Goal: Use online tool/utility: Utilize a website feature to perform a specific function

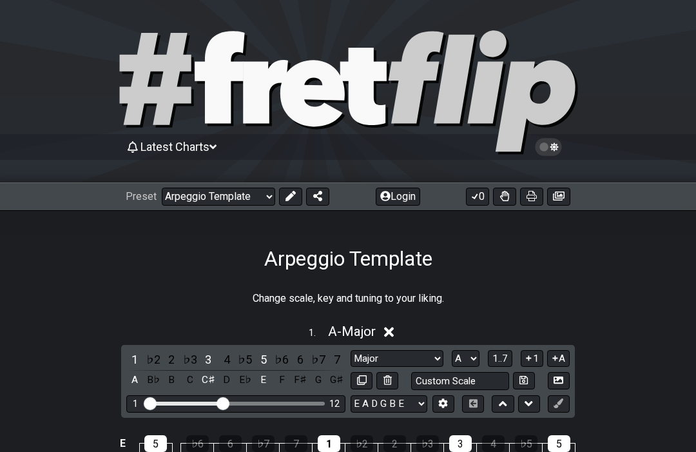
select select "/023330804210"
select select "A"
select select "D"
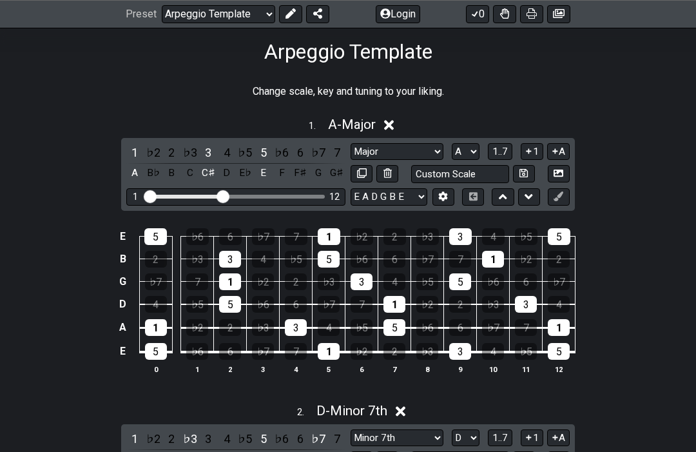
scroll to position [209, 0]
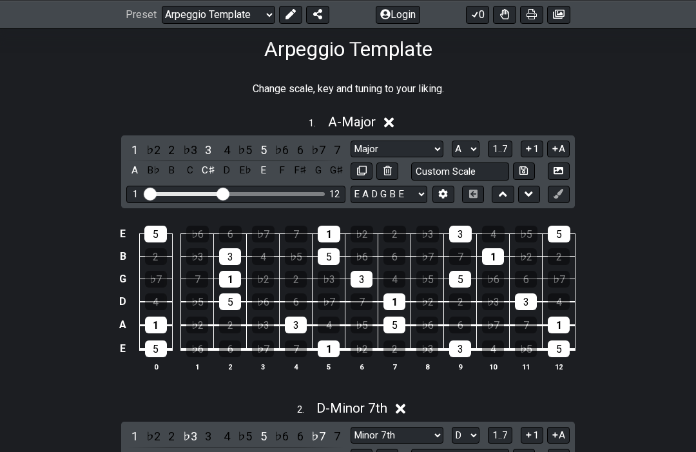
click at [327, 162] on div "G" at bounding box center [318, 170] width 17 height 17
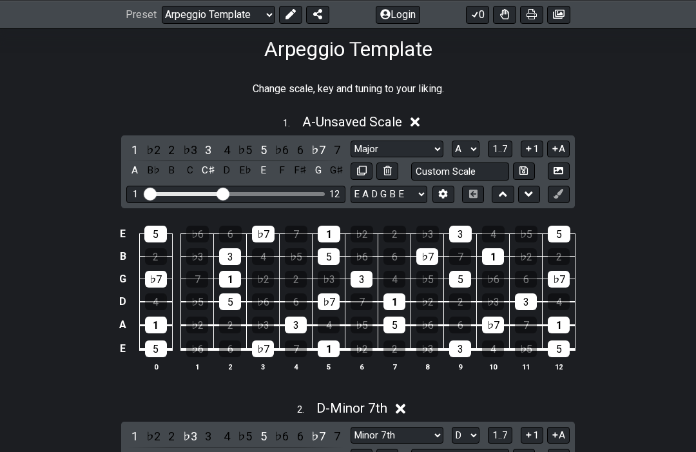
click at [143, 177] on div "A" at bounding box center [134, 170] width 17 height 17
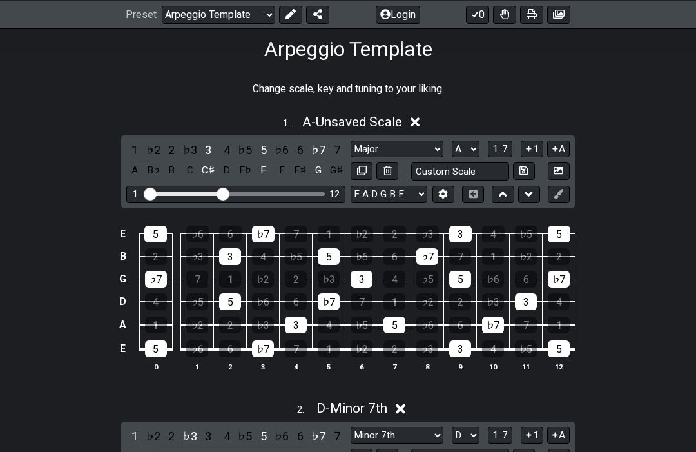
click at [217, 174] on div "C♯" at bounding box center [208, 170] width 17 height 17
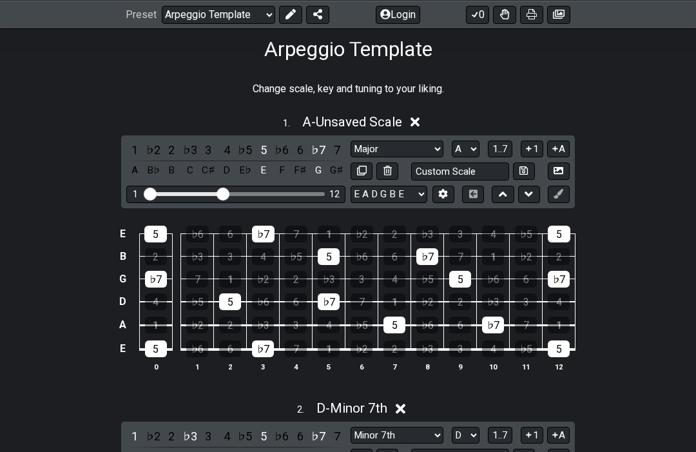
click at [272, 162] on div "E" at bounding box center [263, 170] width 17 height 17
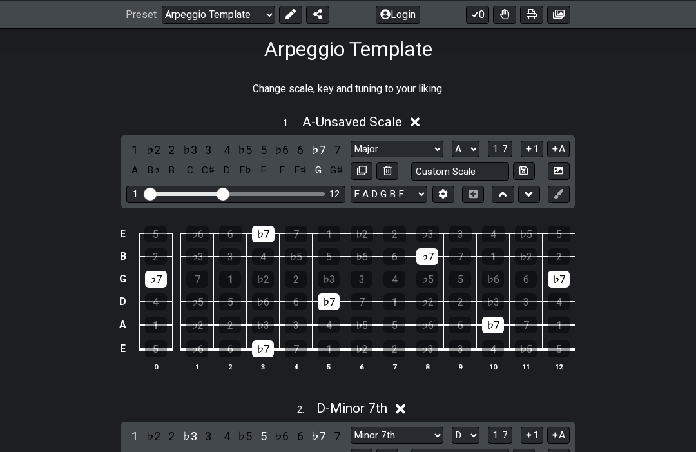
click at [143, 168] on div "A" at bounding box center [134, 170] width 17 height 17
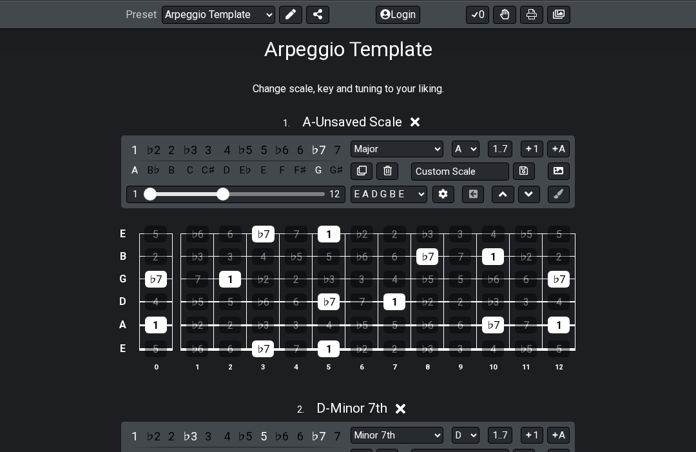
click at [327, 170] on div "G" at bounding box center [318, 170] width 17 height 17
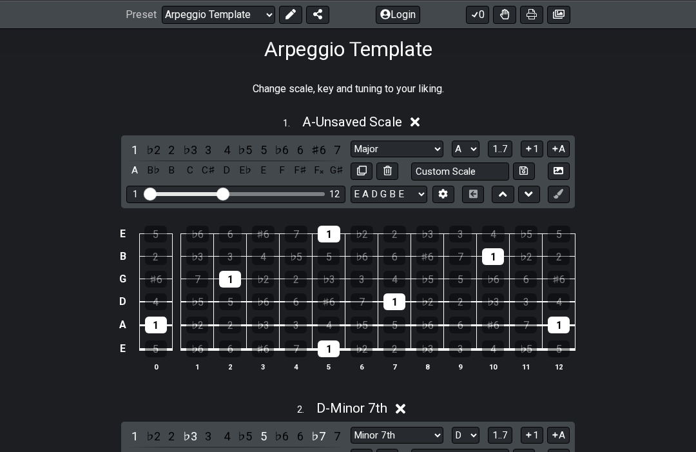
click at [327, 173] on div "F𝄪" at bounding box center [318, 170] width 17 height 17
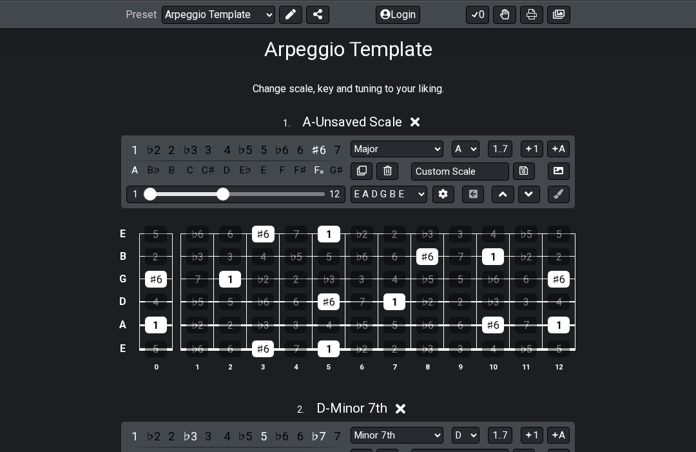
click at [327, 170] on div "F𝄪" at bounding box center [318, 170] width 17 height 17
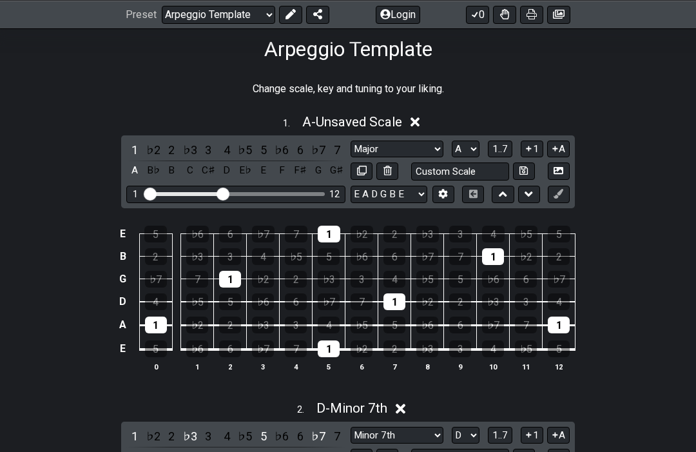
click at [327, 173] on div "G" at bounding box center [318, 170] width 17 height 17
